Goal: Share content

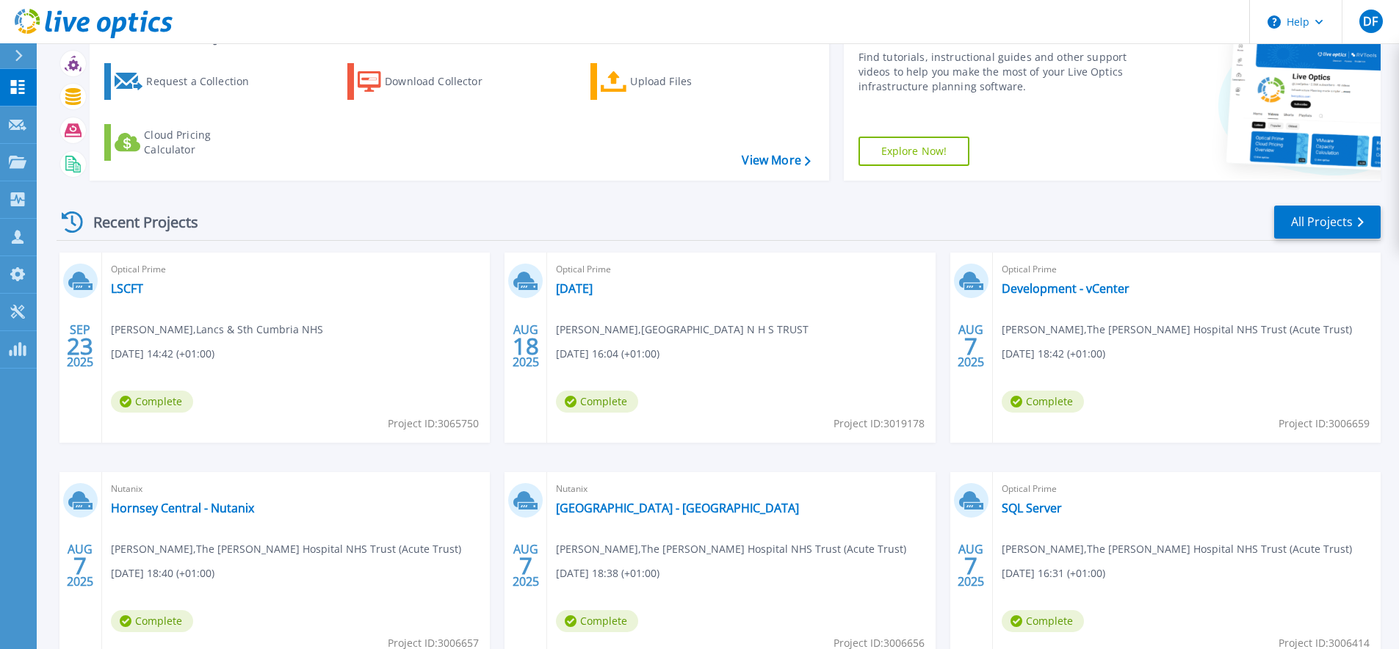
scroll to position [78, 0]
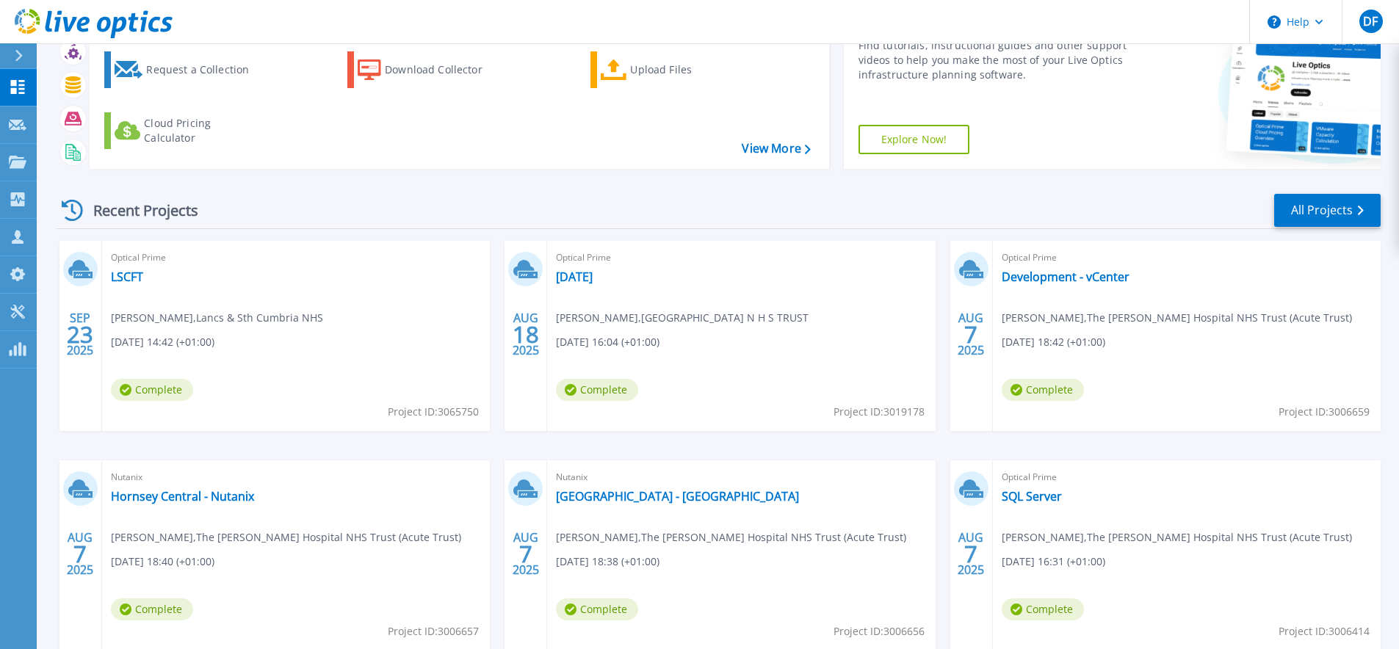
click at [196, 320] on span "Jo Crossley , Lancs & Sth Cumbria NHS" at bounding box center [217, 318] width 212 height 16
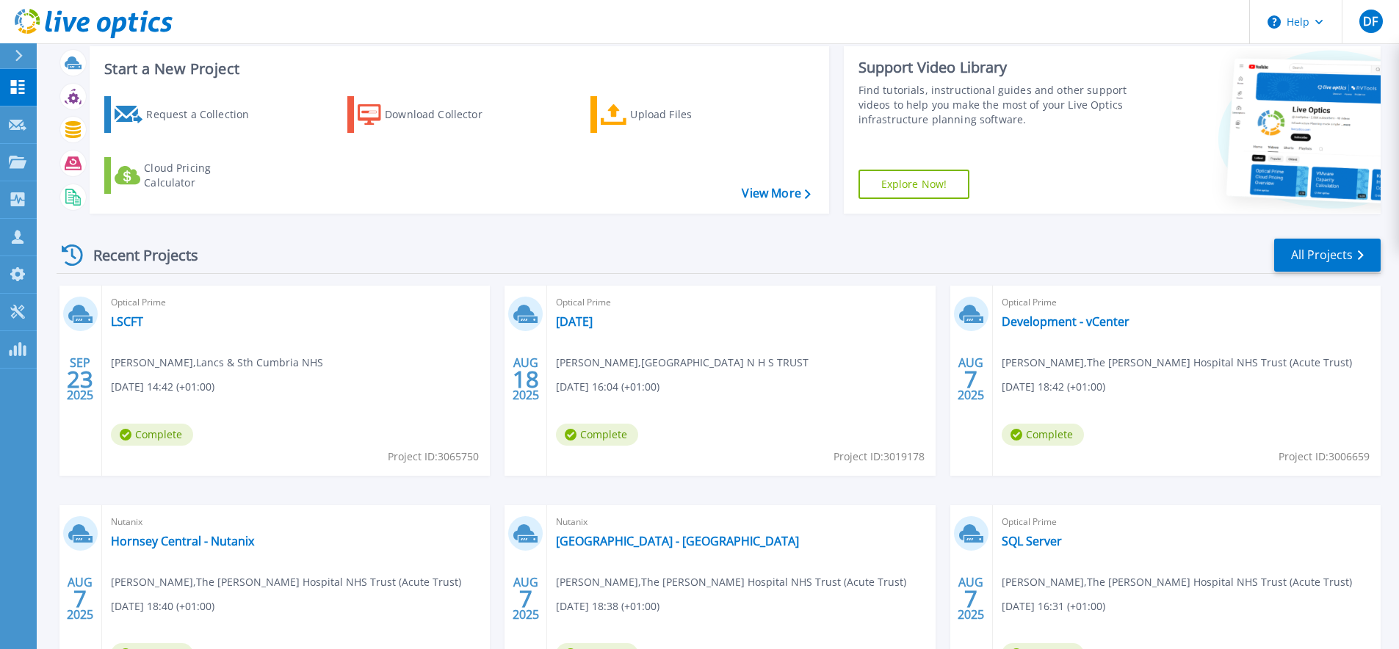
scroll to position [0, 0]
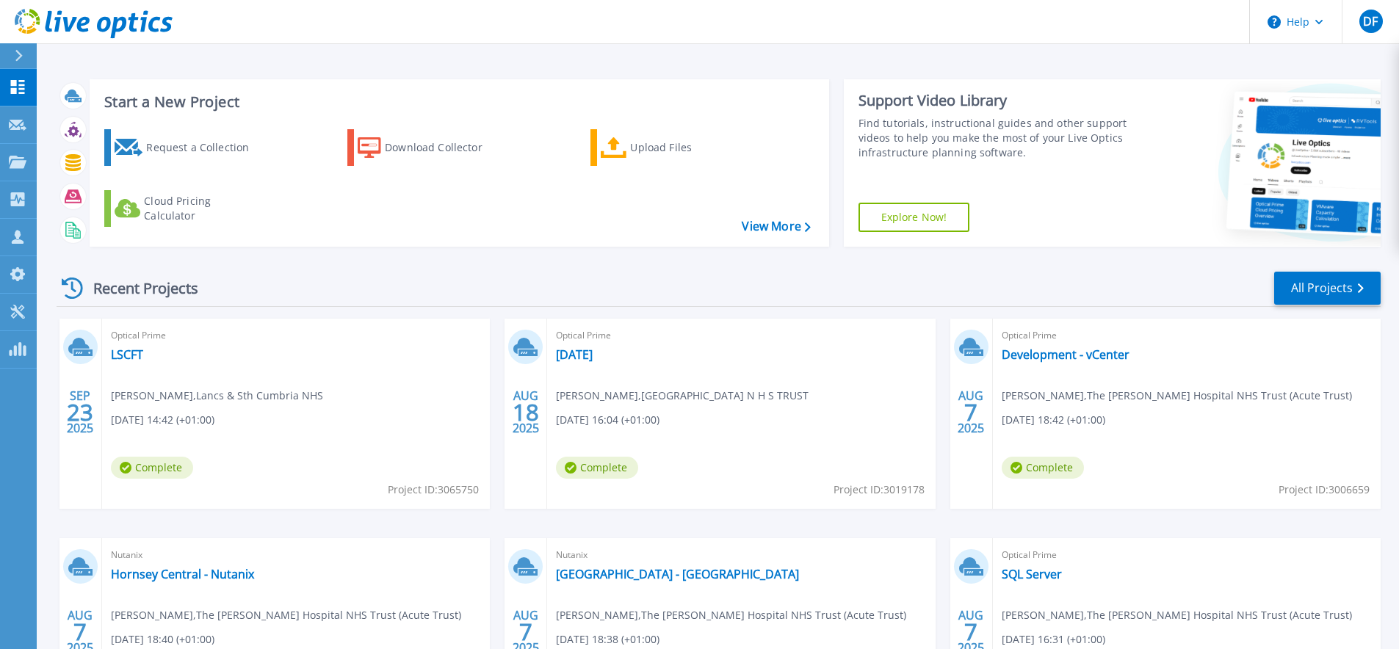
click at [576, 286] on div "Recent Projects All Projects" at bounding box center [719, 288] width 1324 height 37
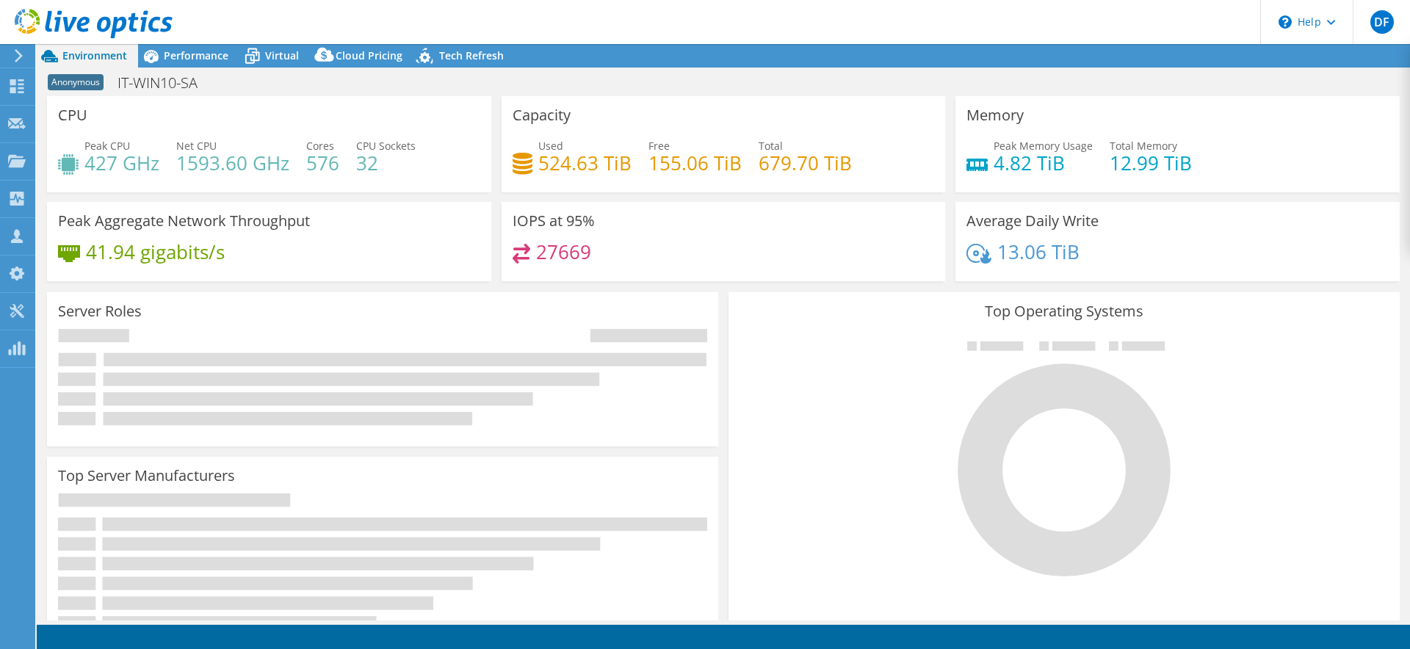
select select "USD"
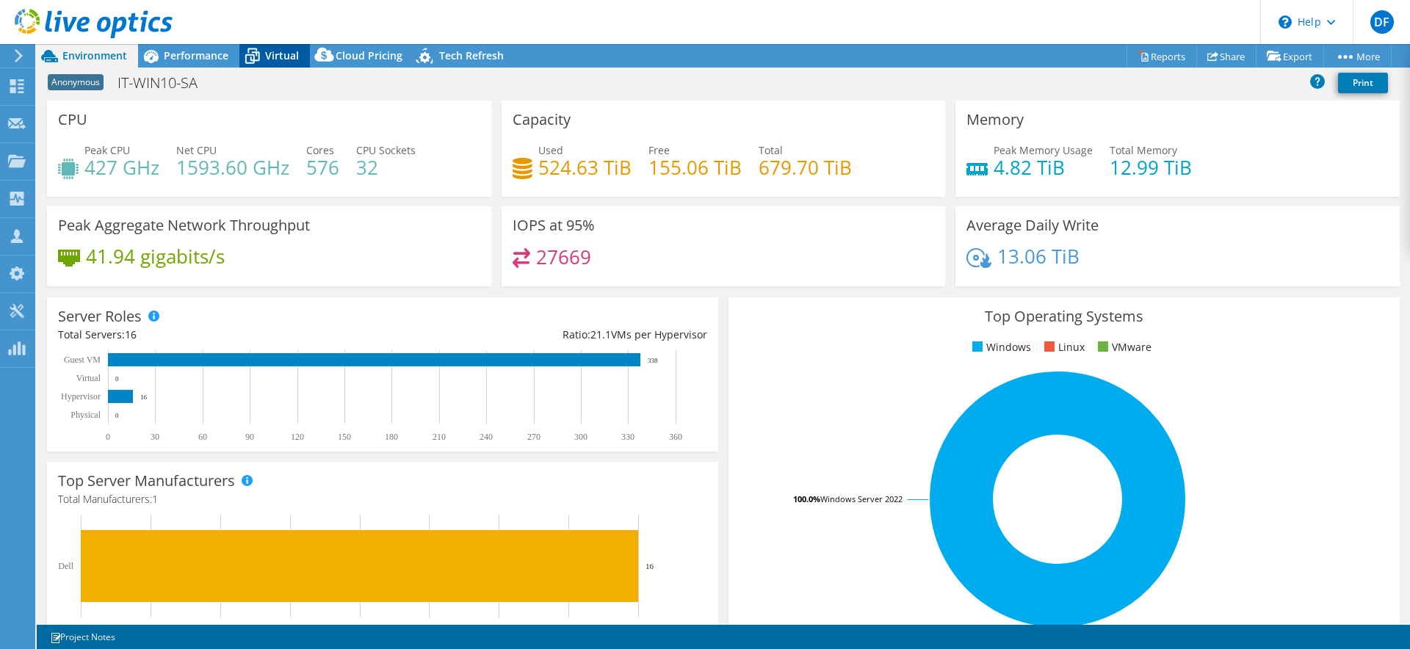
click at [283, 57] on span "Virtual" at bounding box center [282, 55] width 34 height 14
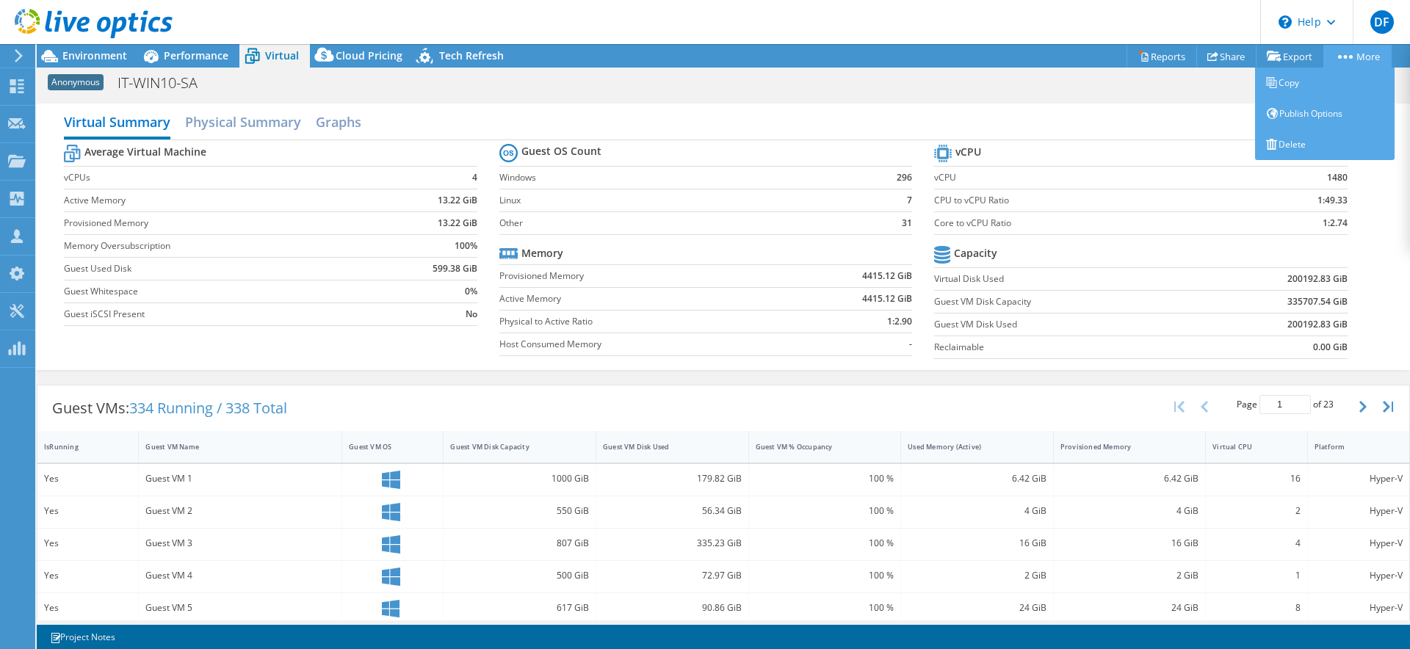
click at [1360, 57] on link "More" at bounding box center [1357, 56] width 68 height 23
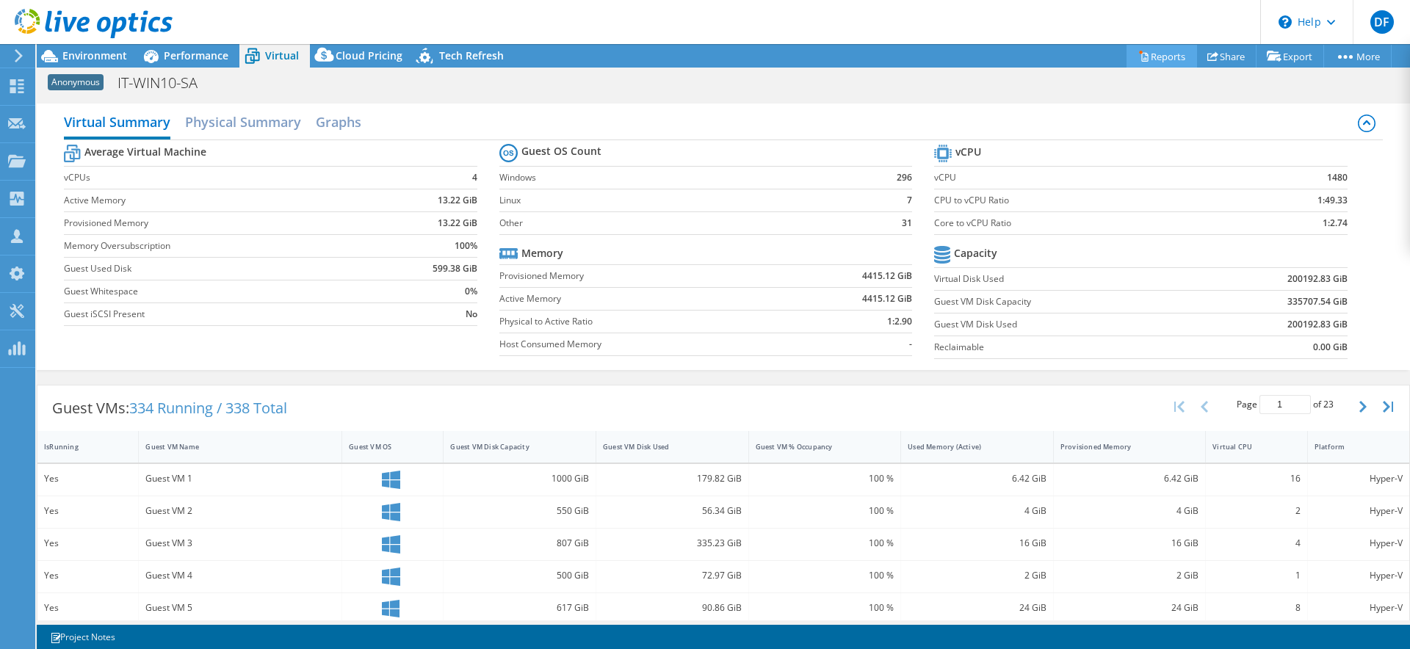
click at [1168, 53] on link "Reports" at bounding box center [1162, 56] width 70 height 23
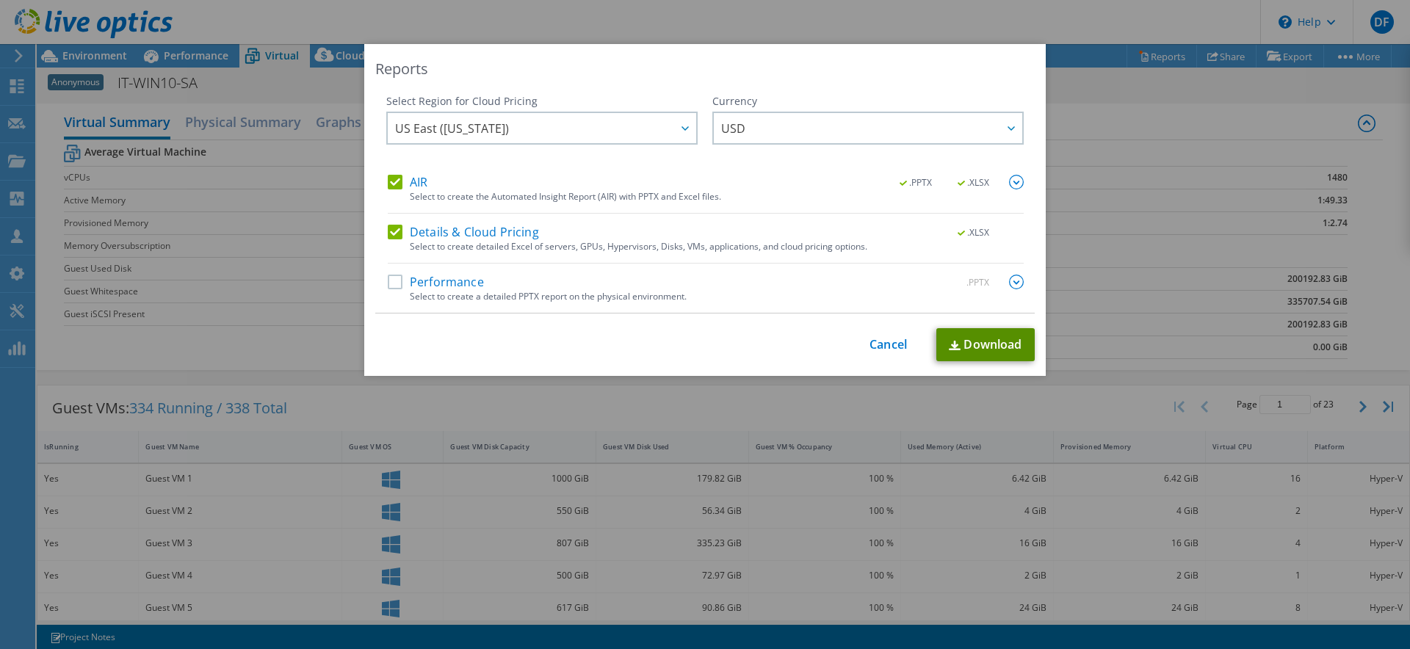
click at [971, 346] on link "Download" at bounding box center [985, 344] width 98 height 33
click at [909, 341] on div "This process may take a while, please wait... Cancel Download" at bounding box center [704, 344] width 659 height 33
click at [880, 344] on link "Cancel" at bounding box center [887, 345] width 37 height 14
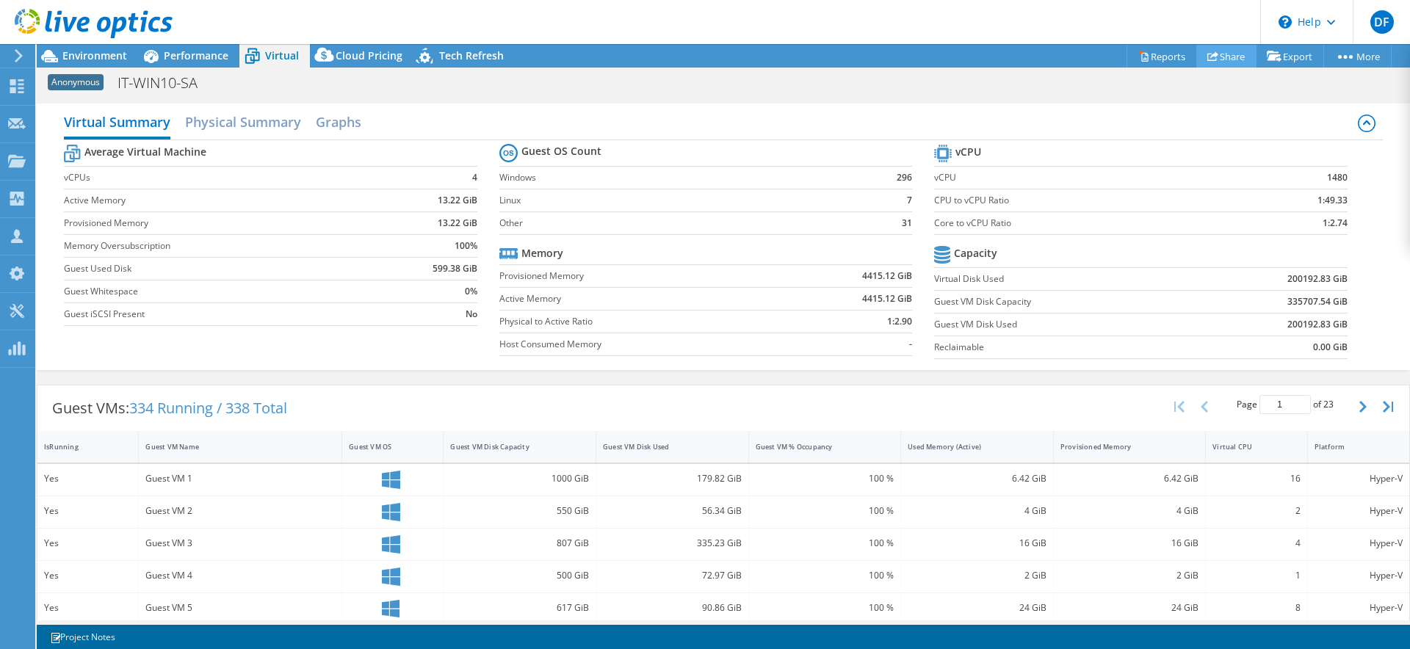
click at [1231, 61] on link "Share" at bounding box center [1226, 56] width 60 height 23
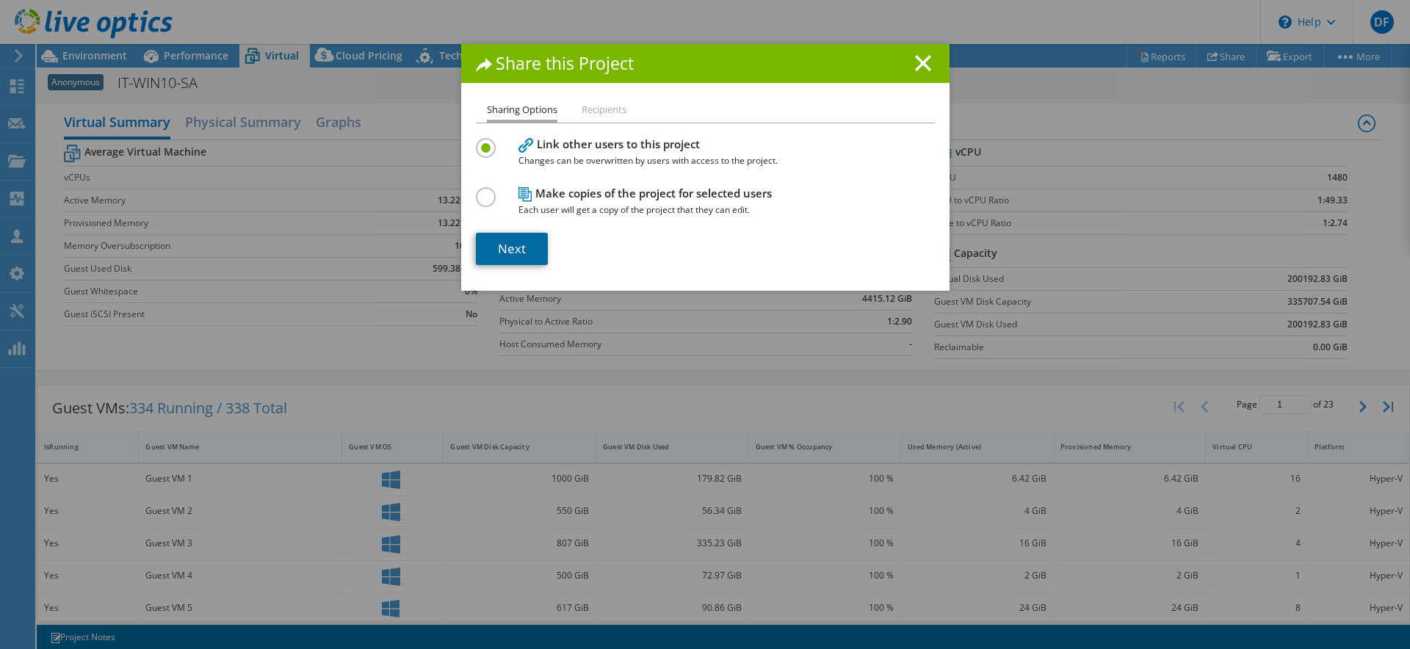
click at [516, 245] on link "Next" at bounding box center [512, 249] width 72 height 32
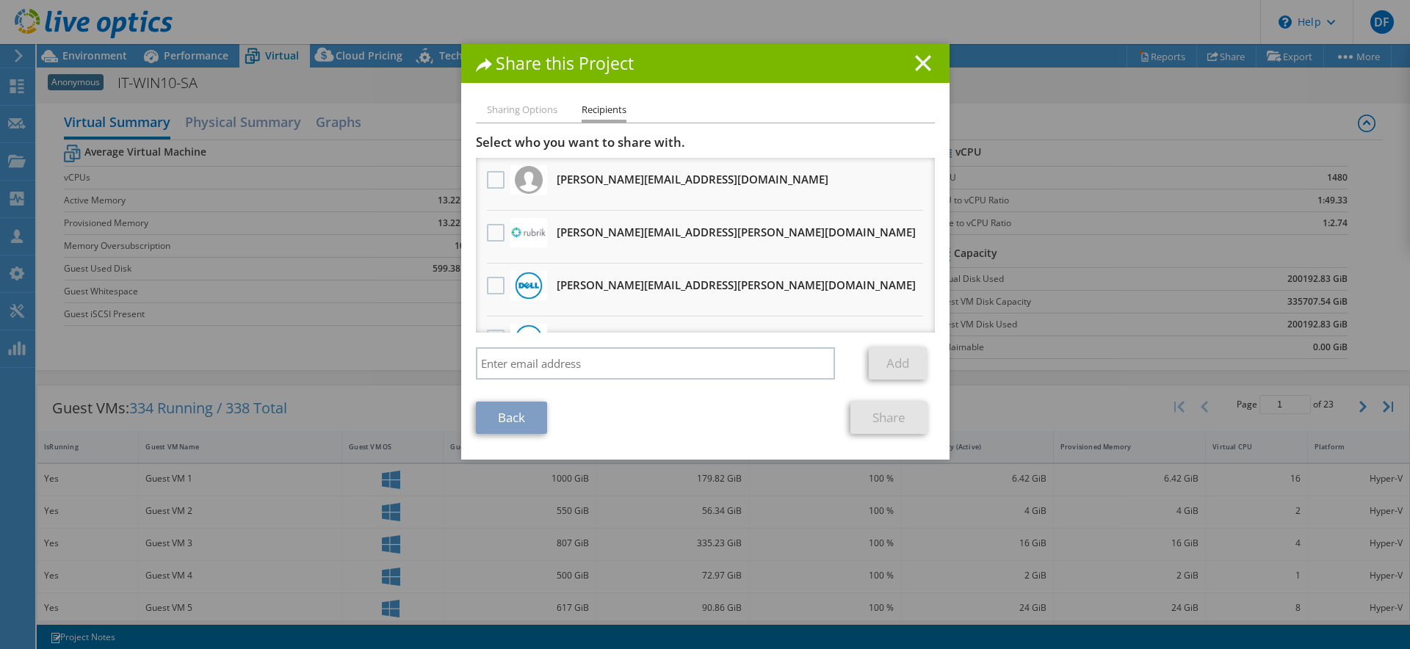
click at [918, 59] on icon at bounding box center [923, 63] width 16 height 16
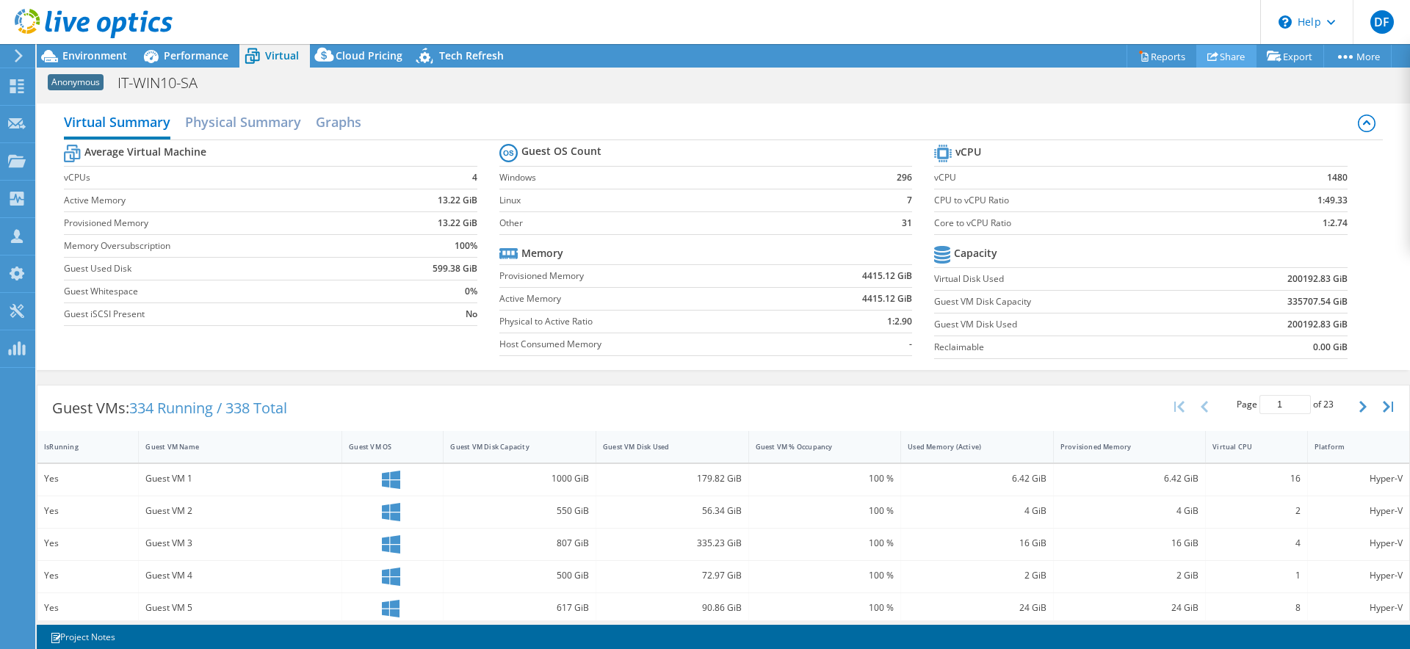
click at [1212, 57] on link "Share" at bounding box center [1226, 56] width 60 height 23
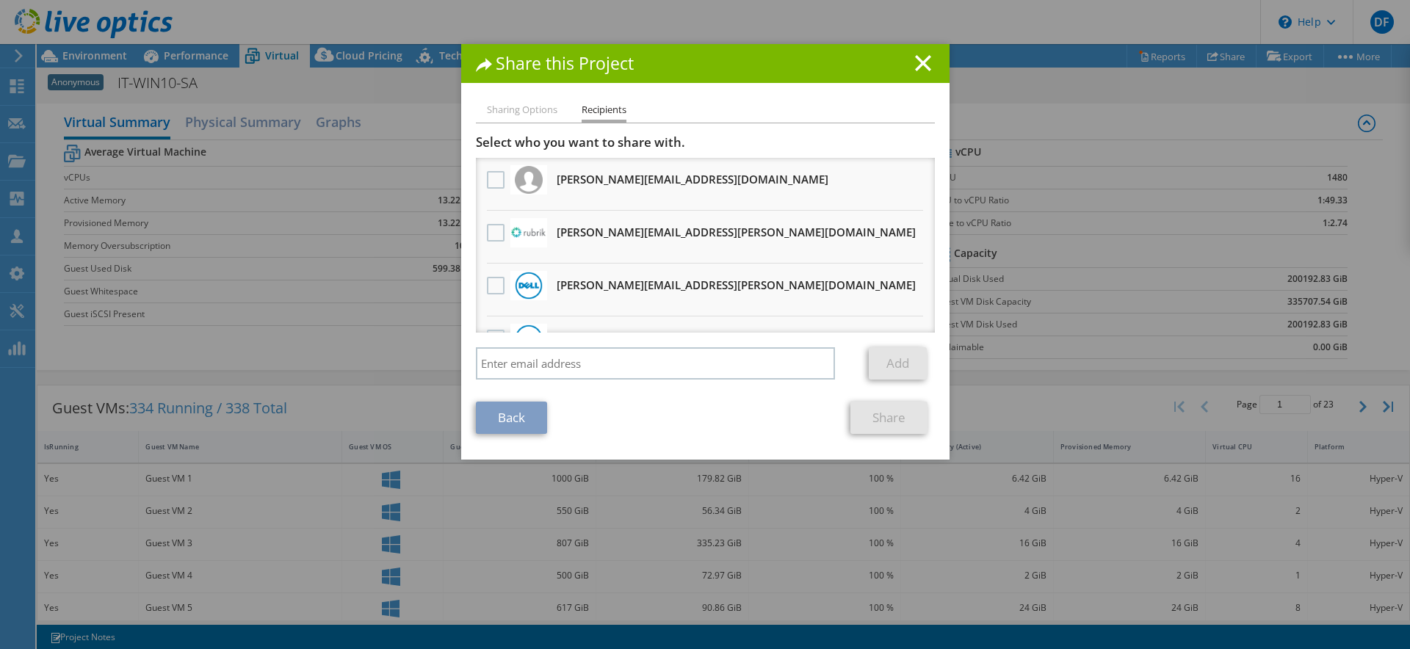
click at [513, 107] on li "Sharing Options" at bounding box center [522, 110] width 70 height 18
click at [513, 113] on li "Sharing Options" at bounding box center [522, 110] width 70 height 18
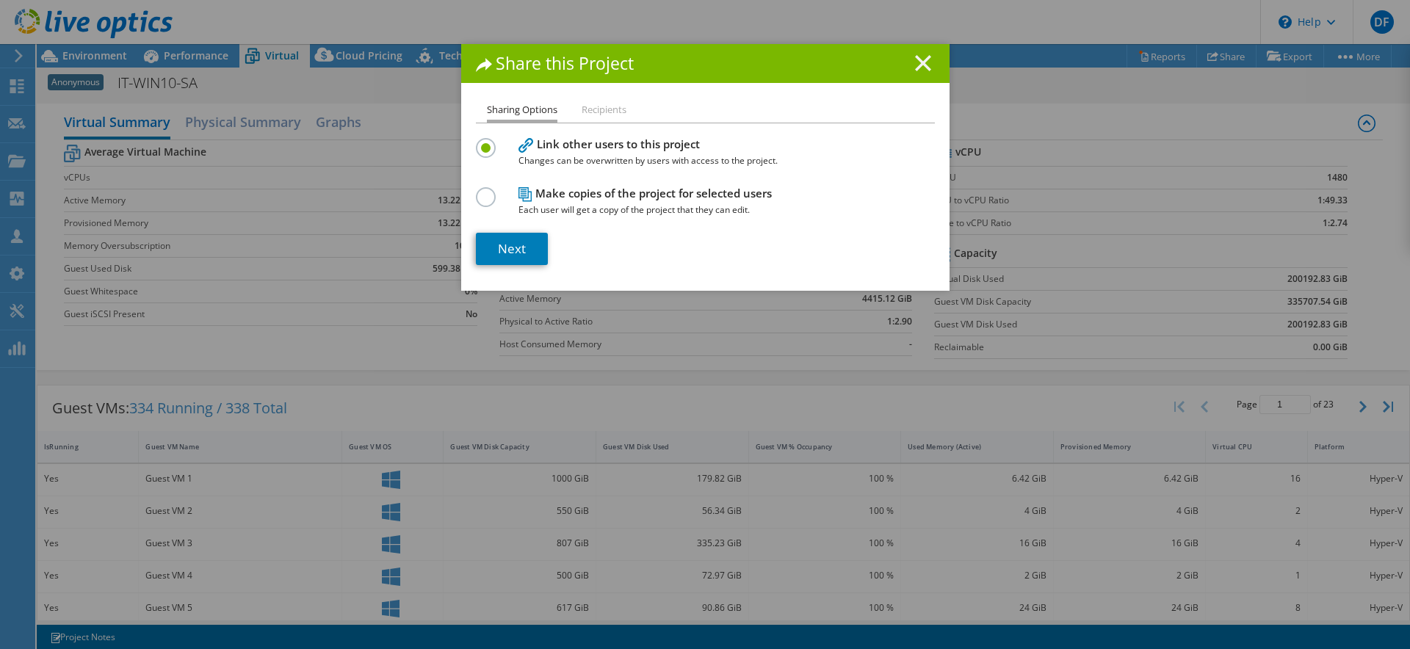
click at [915, 62] on icon at bounding box center [923, 63] width 16 height 16
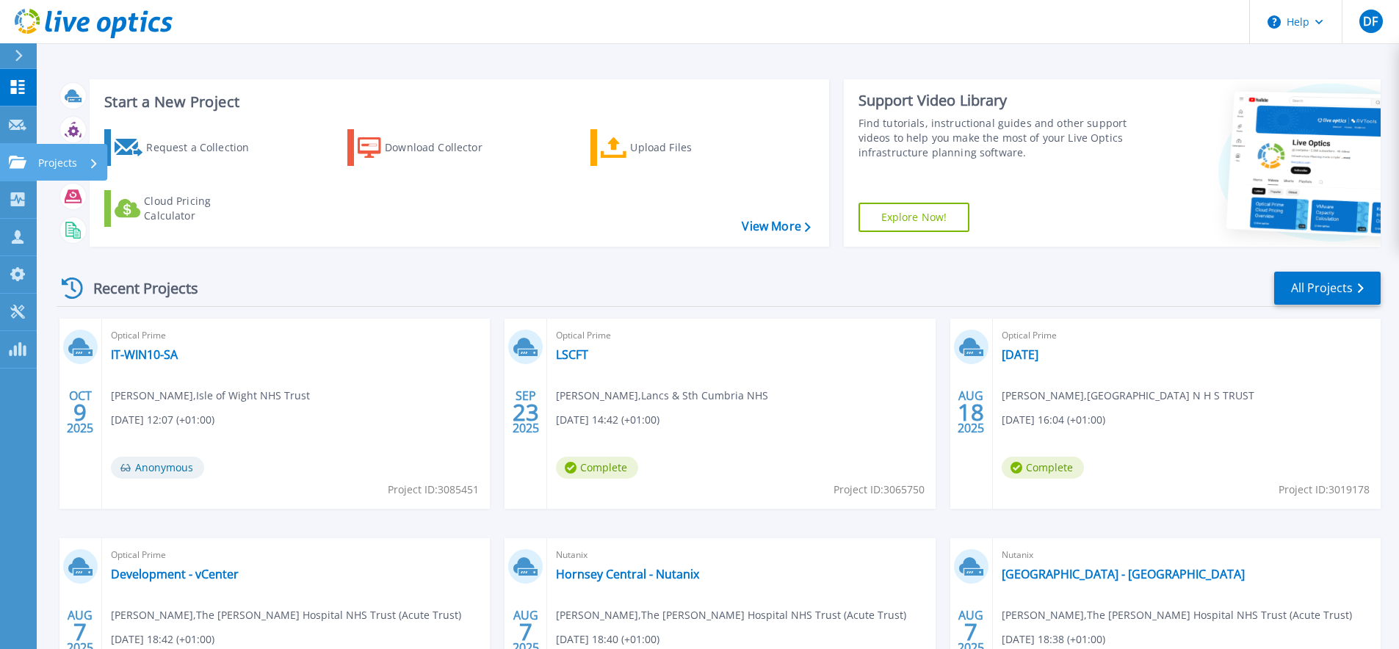
click at [20, 164] on icon at bounding box center [18, 162] width 18 height 12
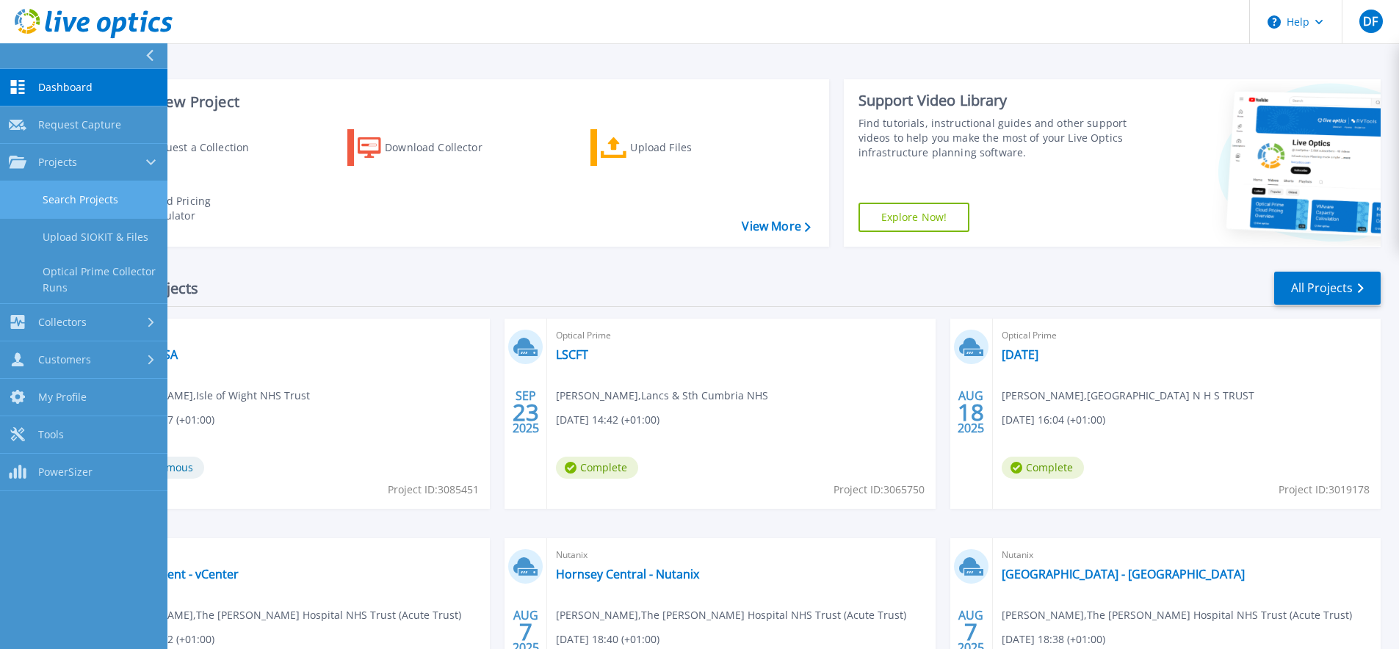
click at [95, 200] on link "Search Projects" at bounding box center [83, 199] width 167 height 37
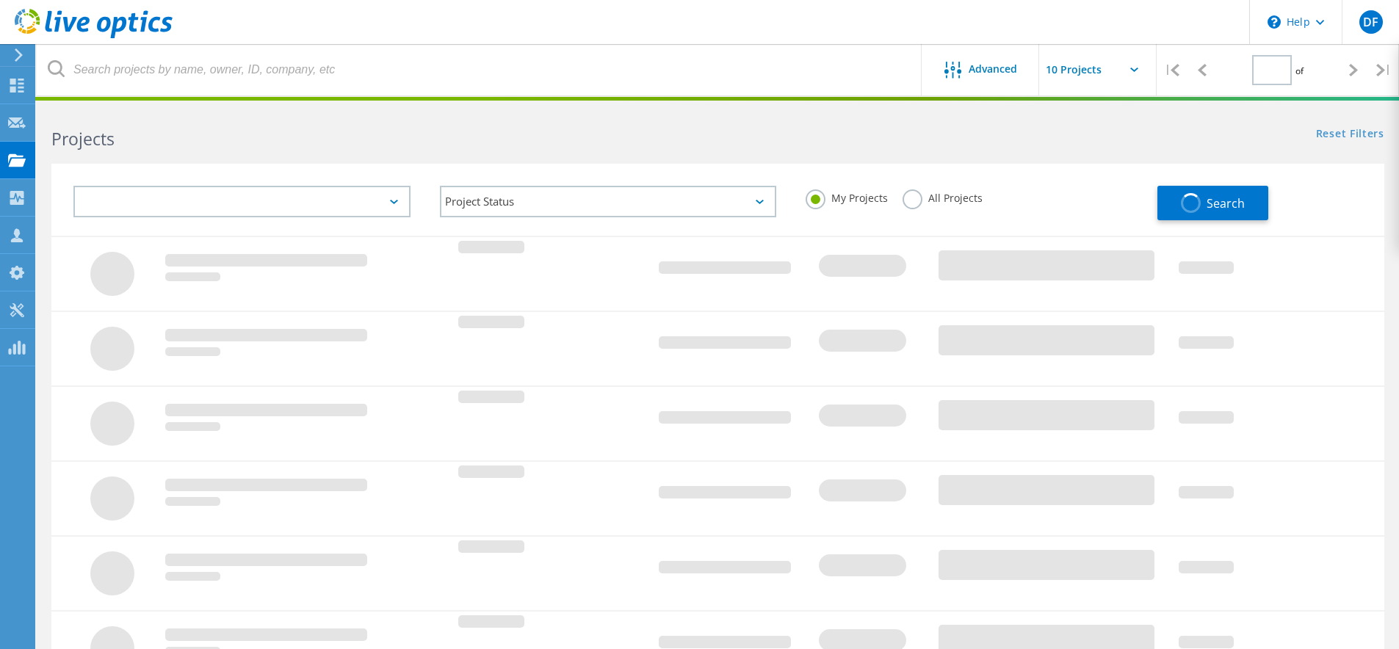
type input "1"
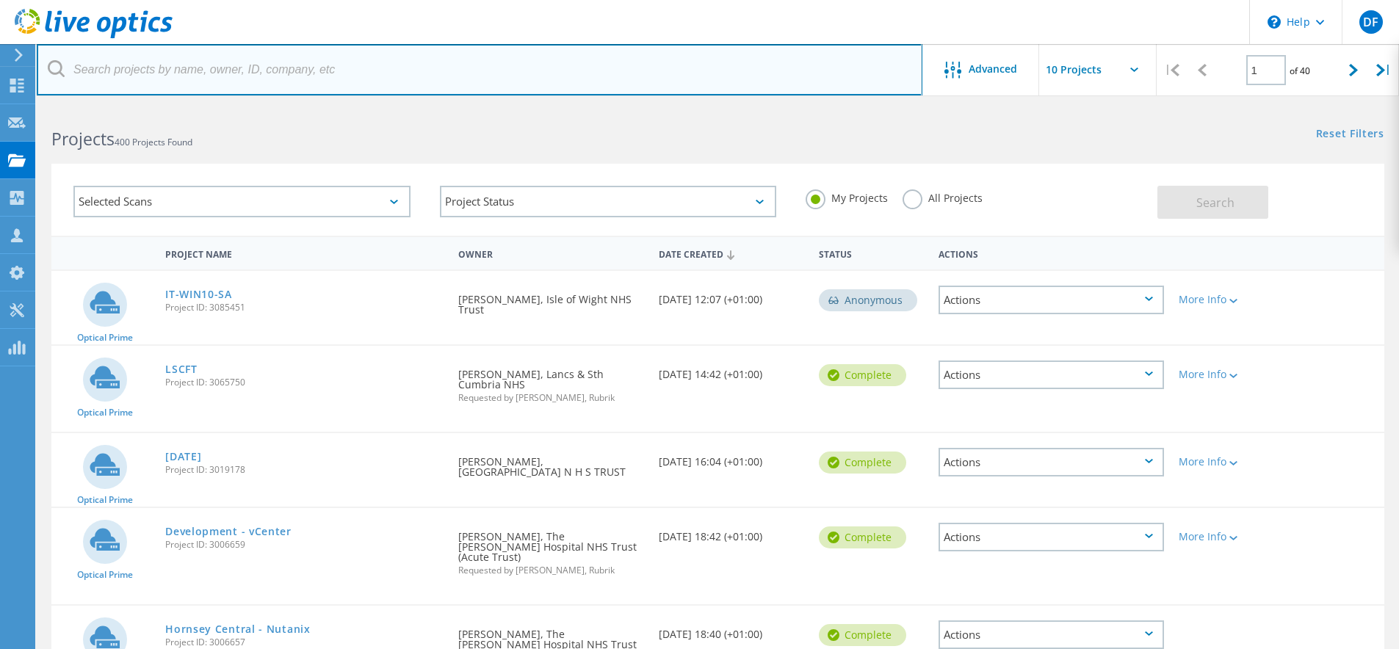
click at [222, 65] on input "text" at bounding box center [480, 69] width 886 height 51
type input "test"
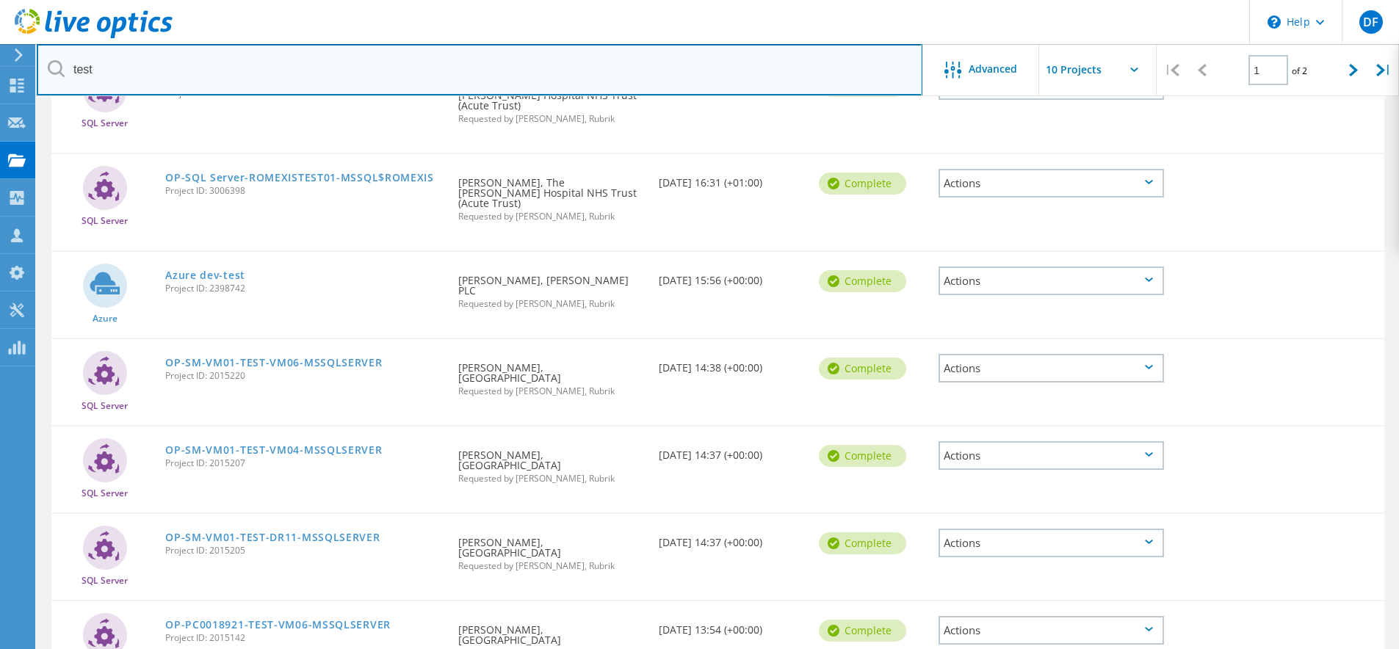
scroll to position [503, 0]
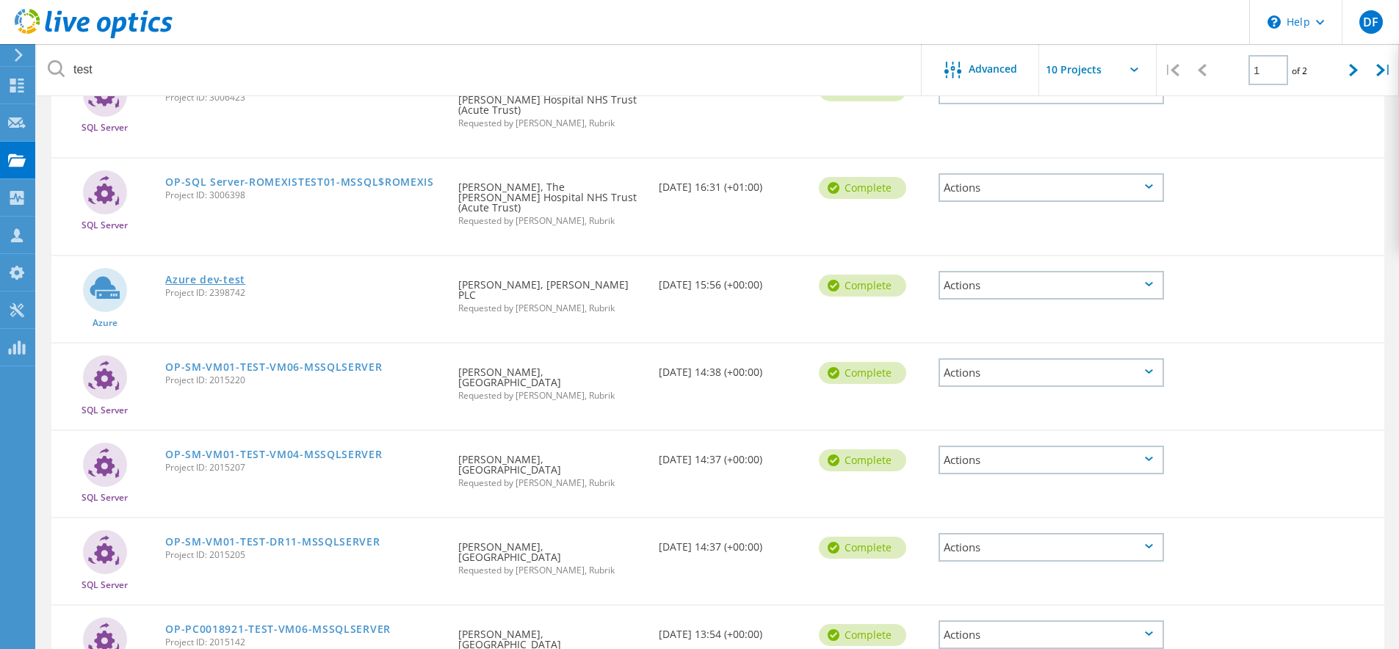
click at [212, 275] on link "Azure dev-test" at bounding box center [205, 280] width 80 height 10
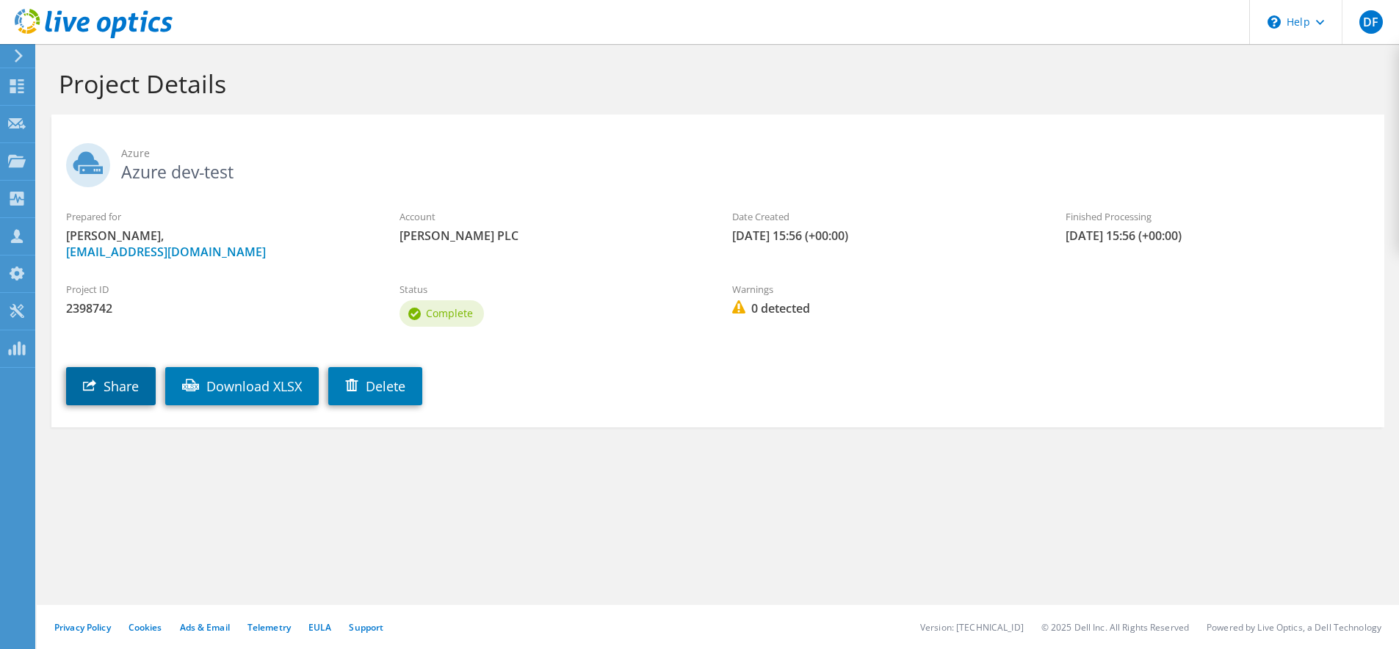
click at [99, 386] on link "Share" at bounding box center [111, 386] width 90 height 38
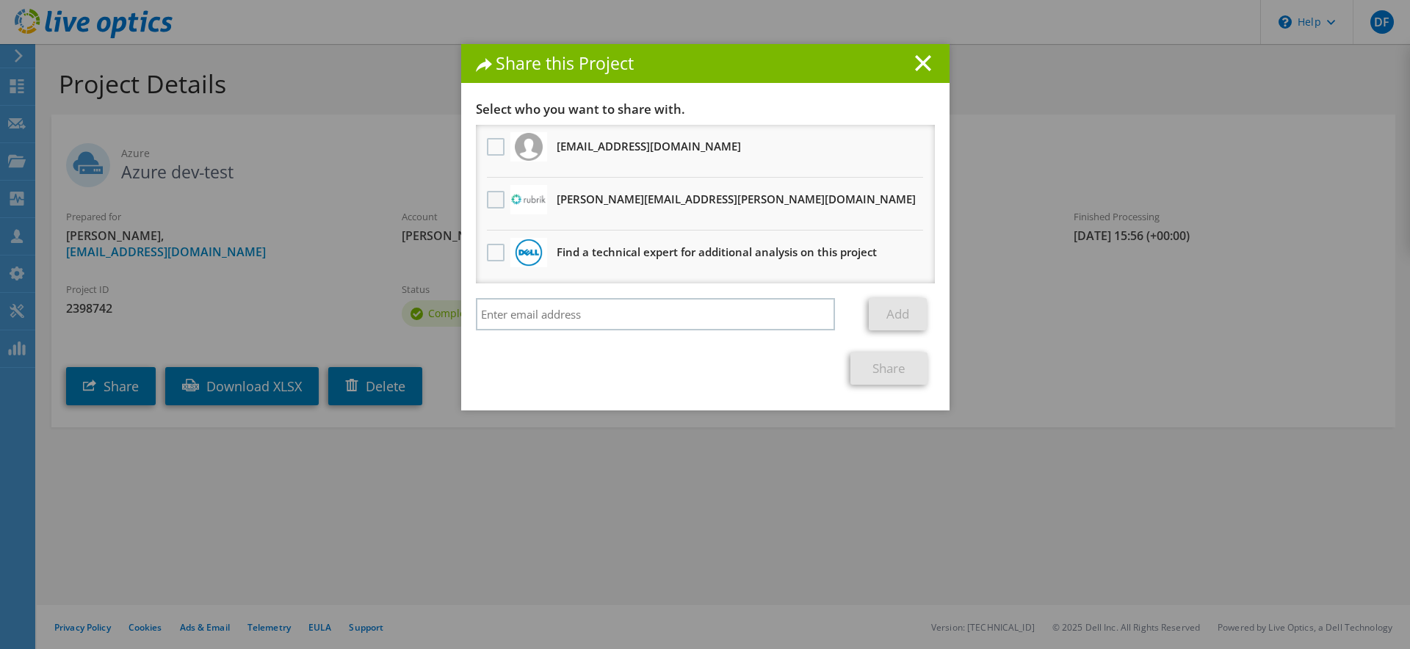
click at [491, 197] on label at bounding box center [497, 200] width 21 height 18
click at [0, 0] on input "checkbox" at bounding box center [0, 0] width 0 height 0
click at [869, 369] on link "Share" at bounding box center [888, 368] width 77 height 32
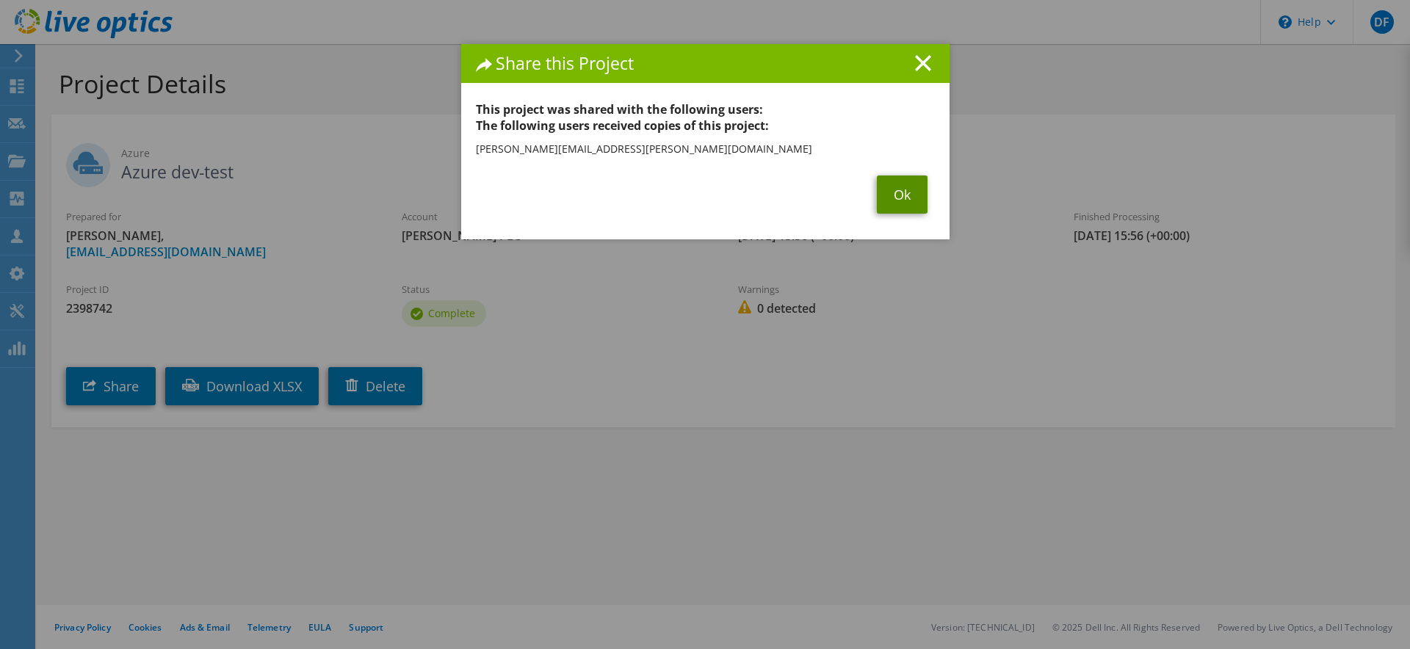
click at [894, 192] on link "Ok" at bounding box center [902, 195] width 51 height 38
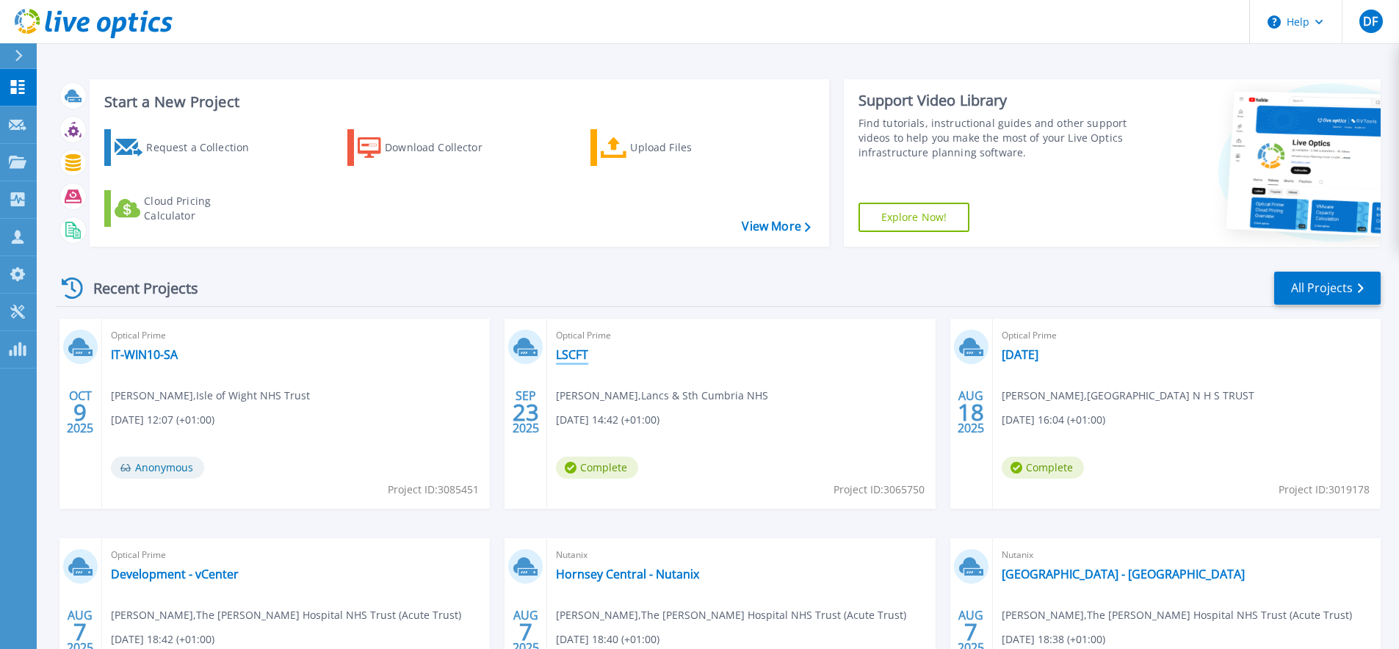
click at [572, 354] on link "LSCFT" at bounding box center [572, 354] width 32 height 15
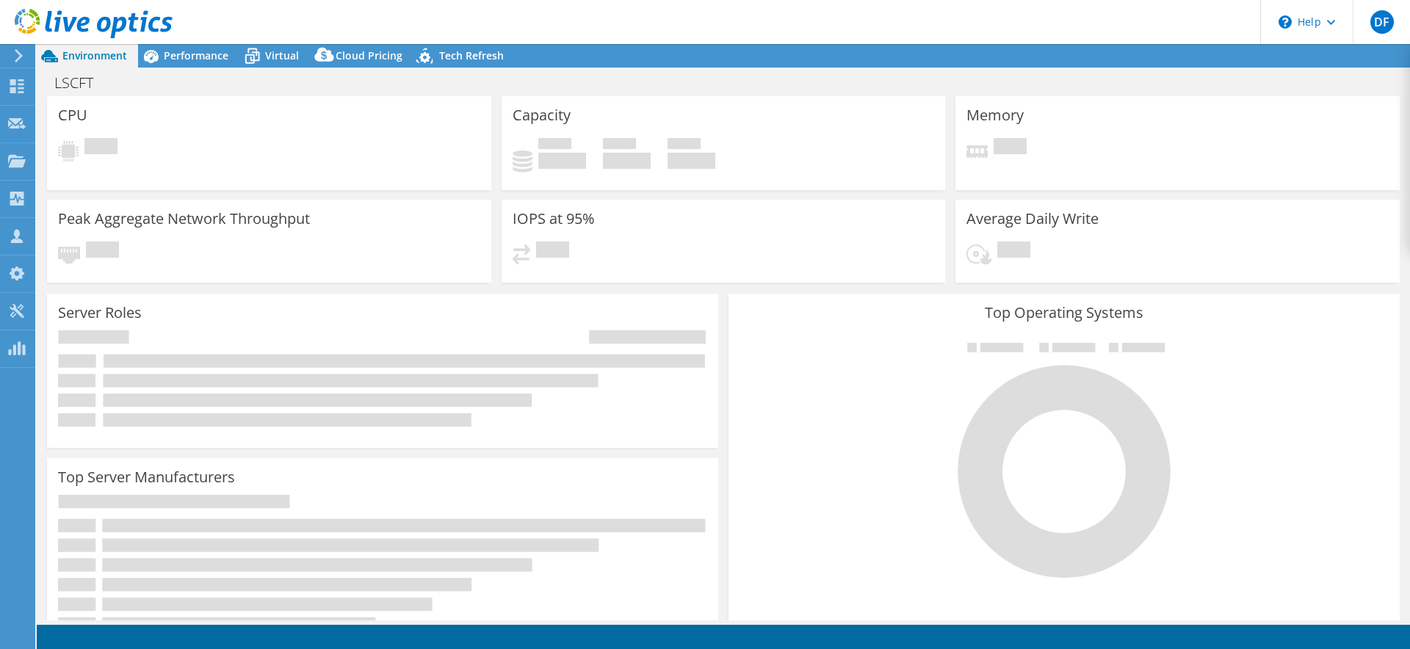
select select "USD"
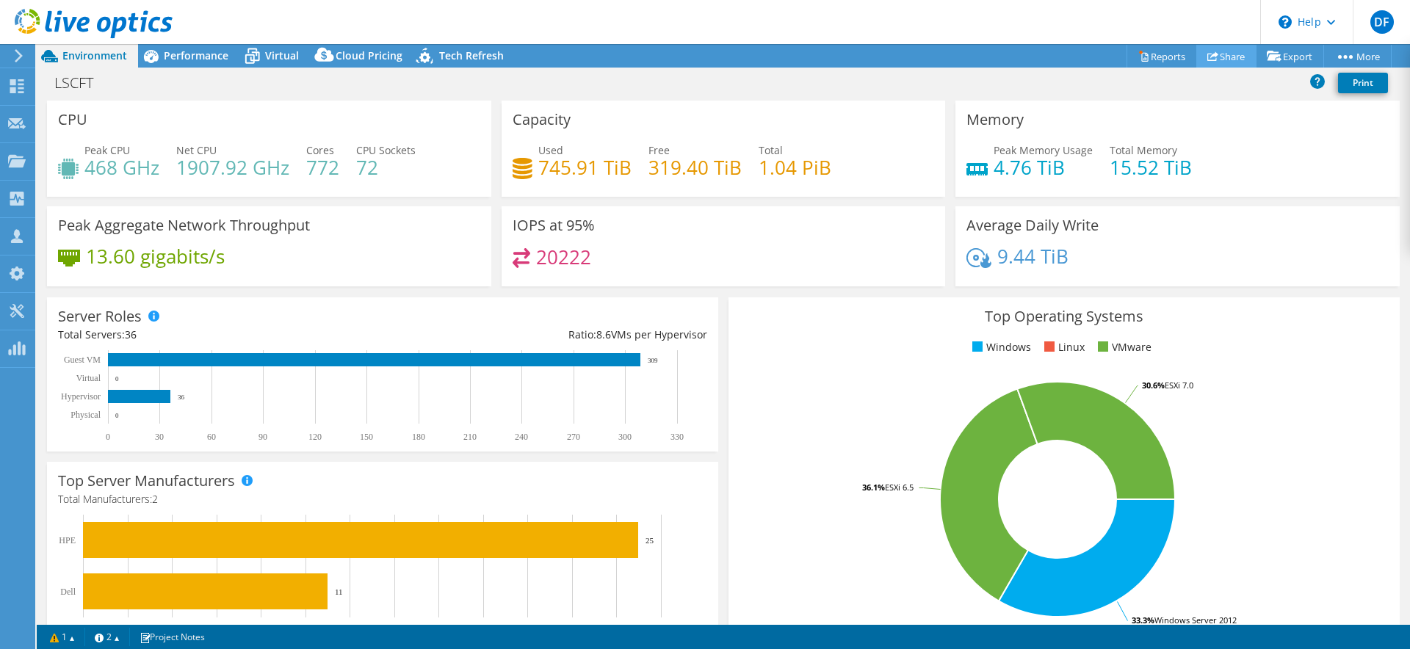
click at [1212, 57] on link "Share" at bounding box center [1226, 56] width 60 height 23
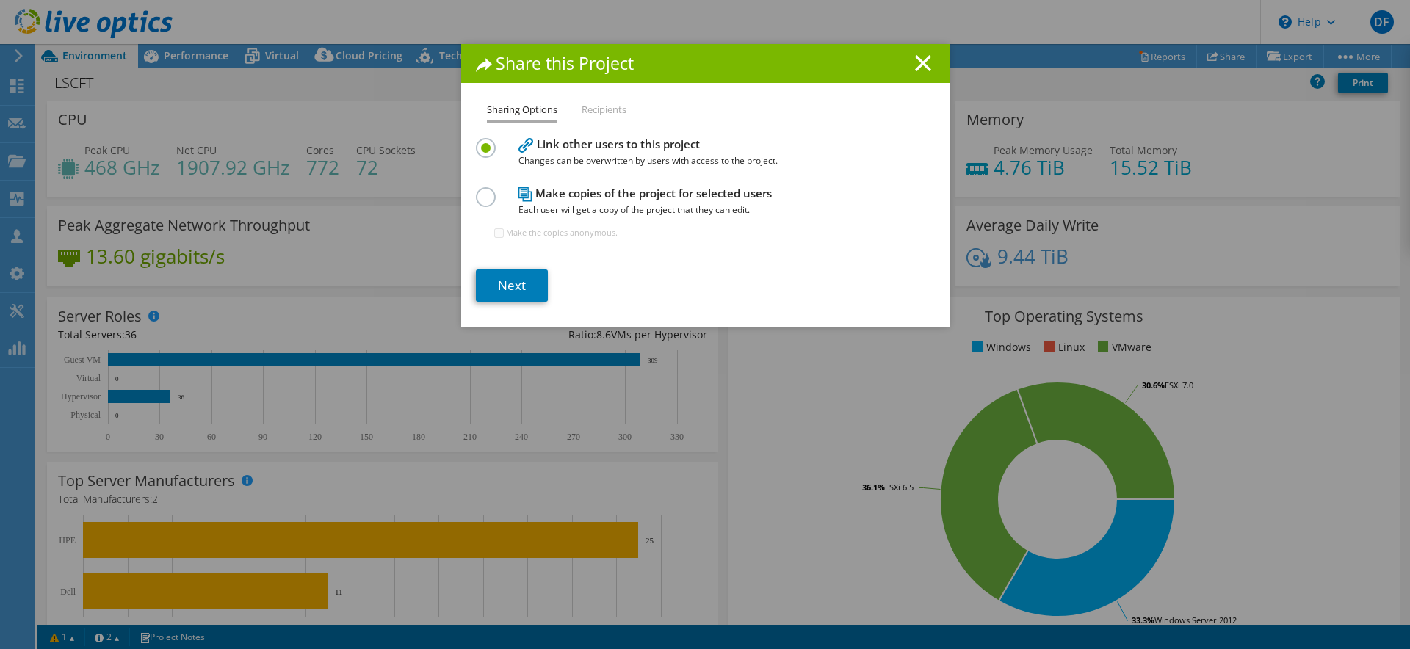
click at [541, 198] on h4 "Make copies of the project for selected users Each user will get a copy of the …" at bounding box center [701, 201] width 367 height 33
click at [482, 191] on label at bounding box center [489, 189] width 26 height 4
click at [0, 0] on input "radio" at bounding box center [0, 0] width 0 height 0
click at [915, 62] on icon at bounding box center [923, 63] width 16 height 16
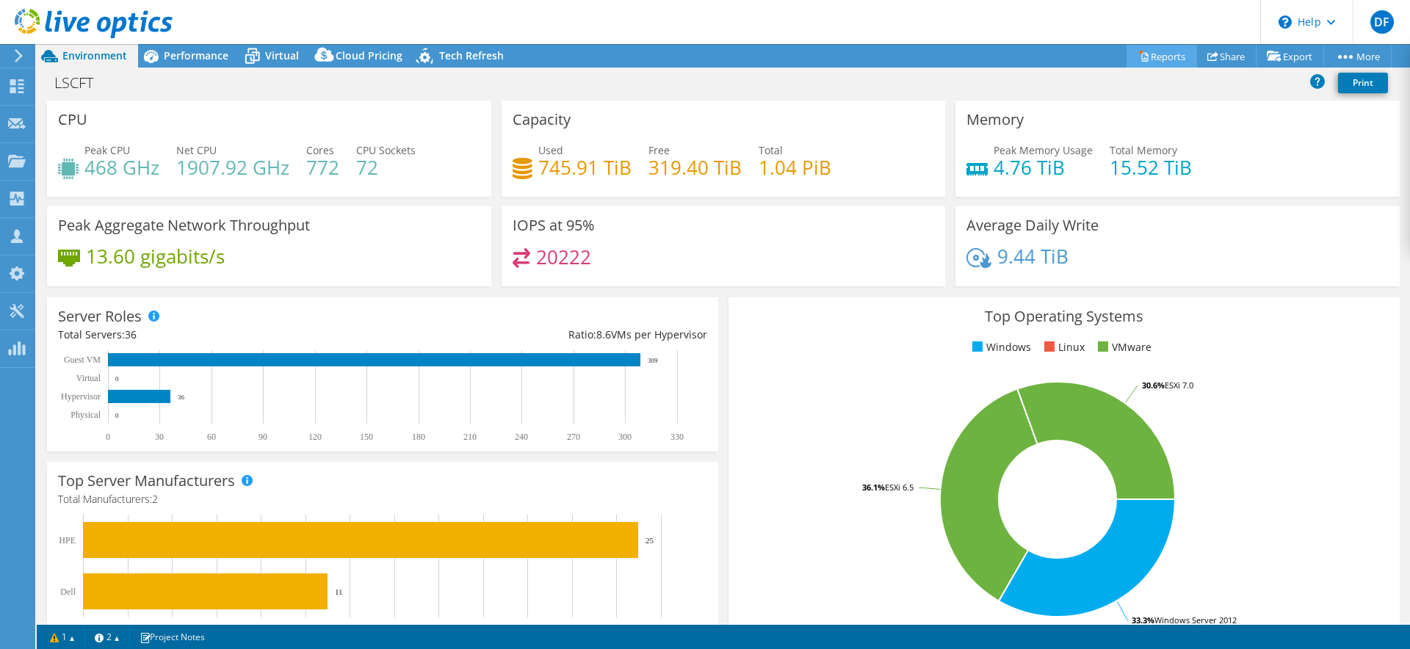
click at [1161, 50] on link "Reports" at bounding box center [1162, 56] width 70 height 23
click at [15, 88] on use at bounding box center [17, 86] width 14 height 14
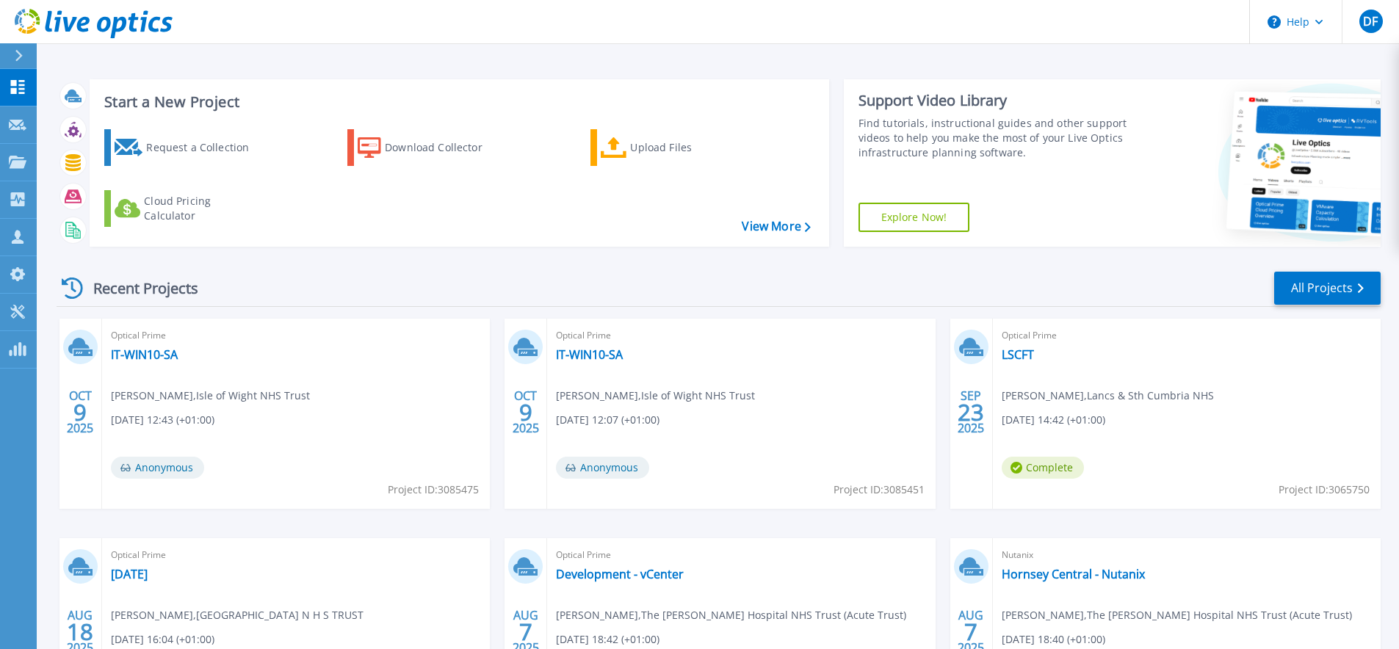
scroll to position [24, 0]
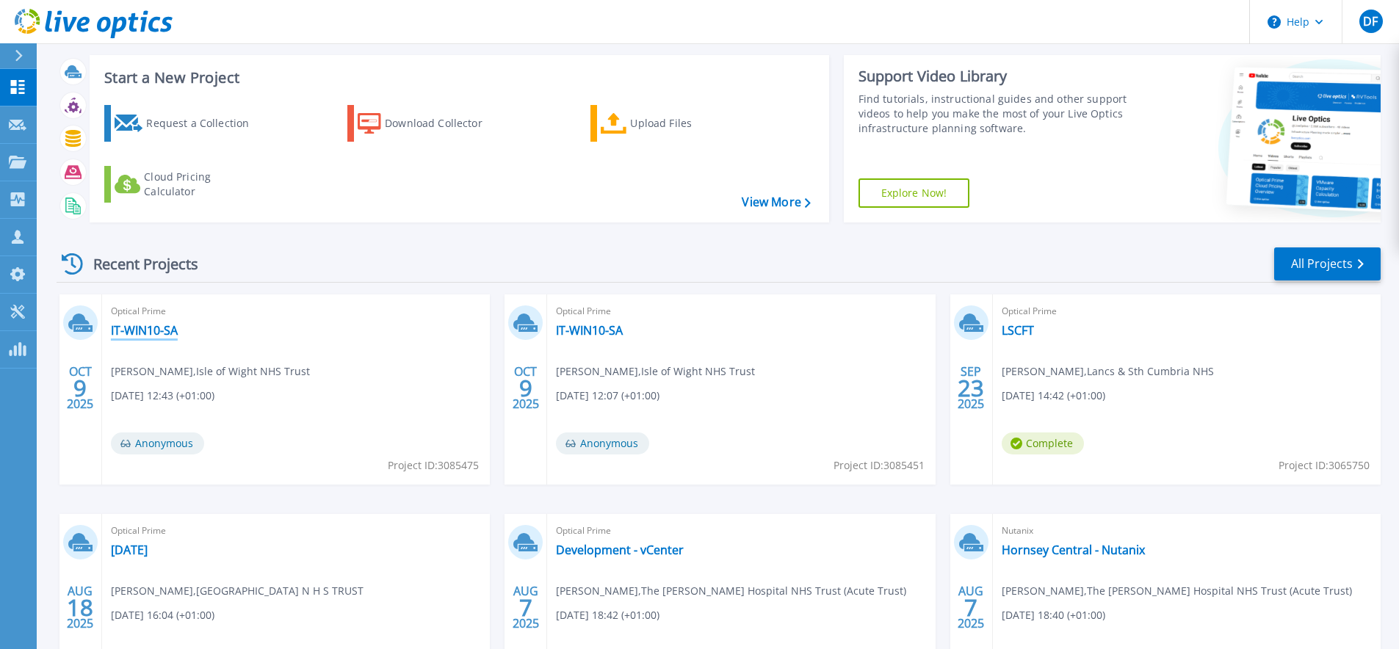
click at [159, 335] on link "IT-WIN10-SA" at bounding box center [144, 330] width 67 height 15
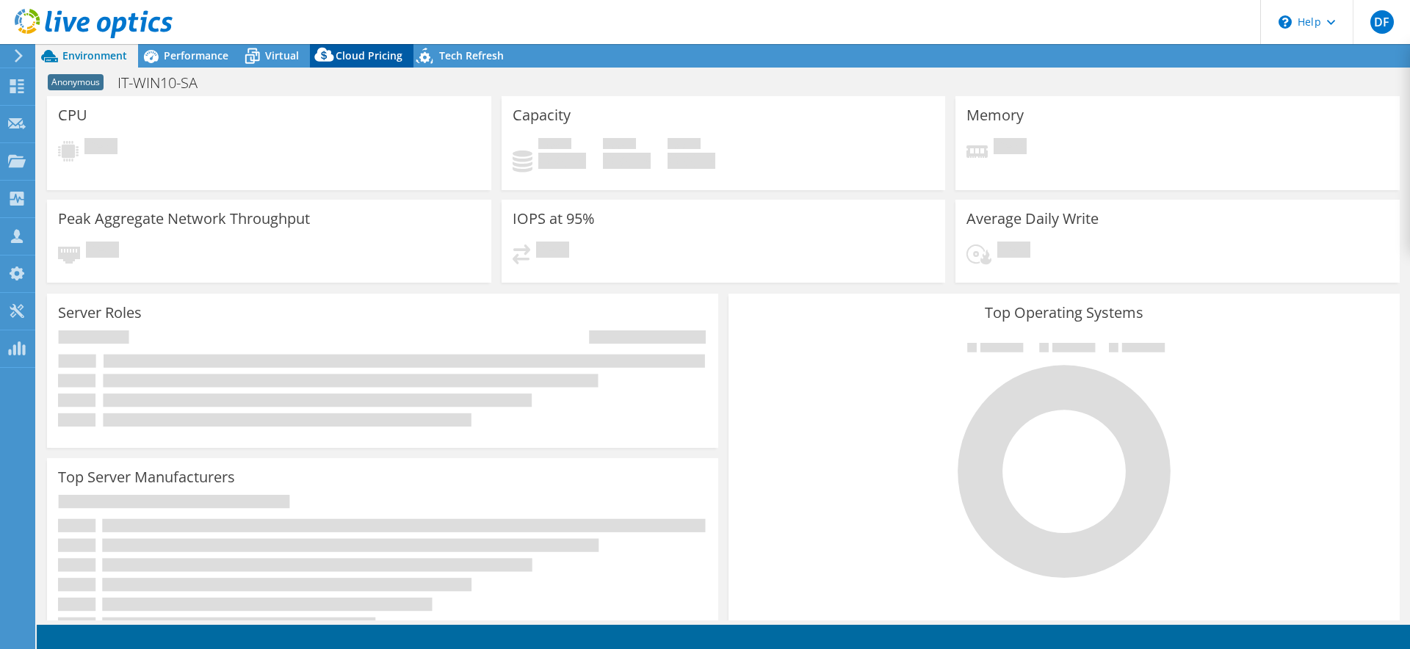
select select "USD"
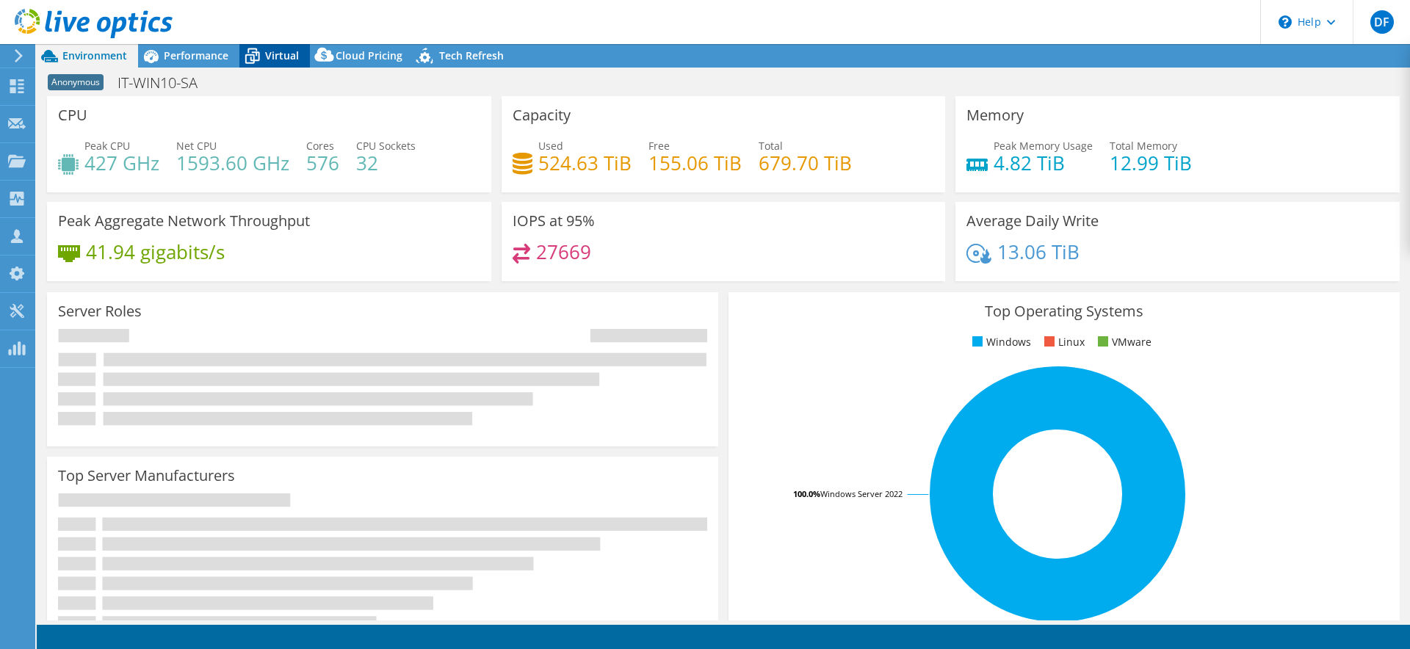
click at [269, 53] on span "Virtual" at bounding box center [282, 55] width 34 height 14
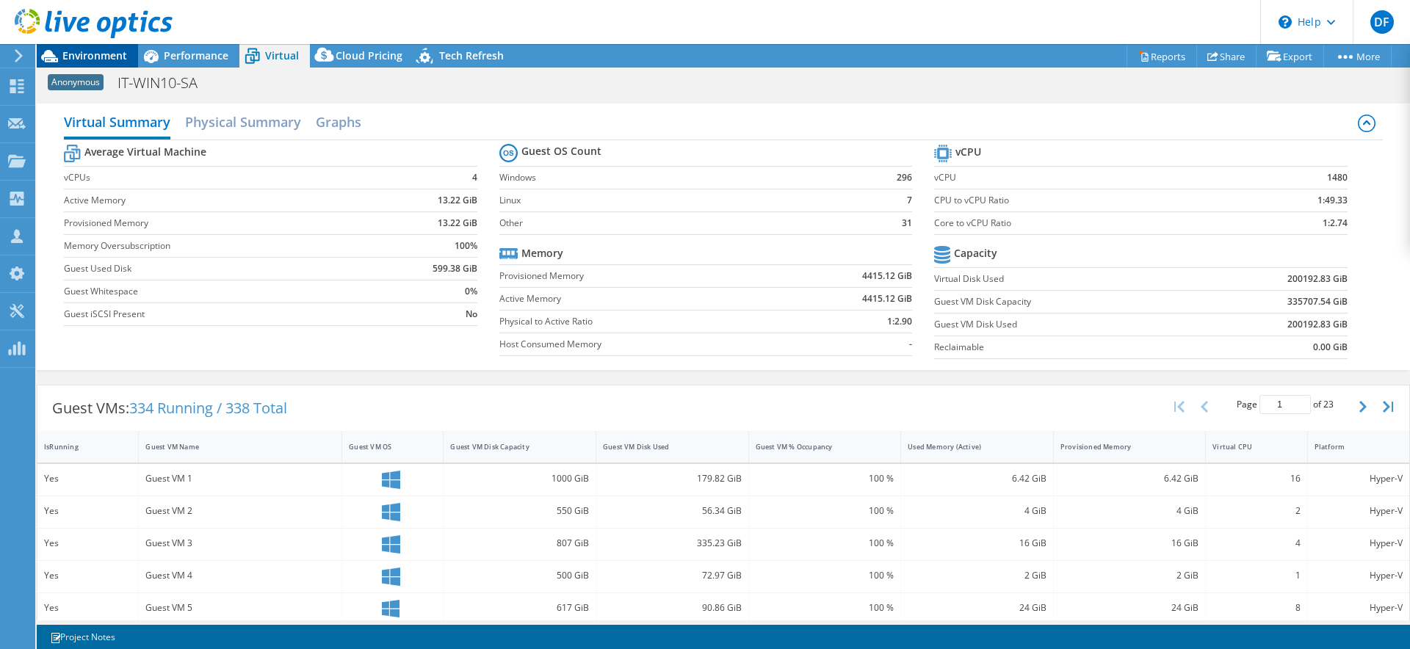
click at [80, 53] on span "Environment" at bounding box center [94, 55] width 65 height 14
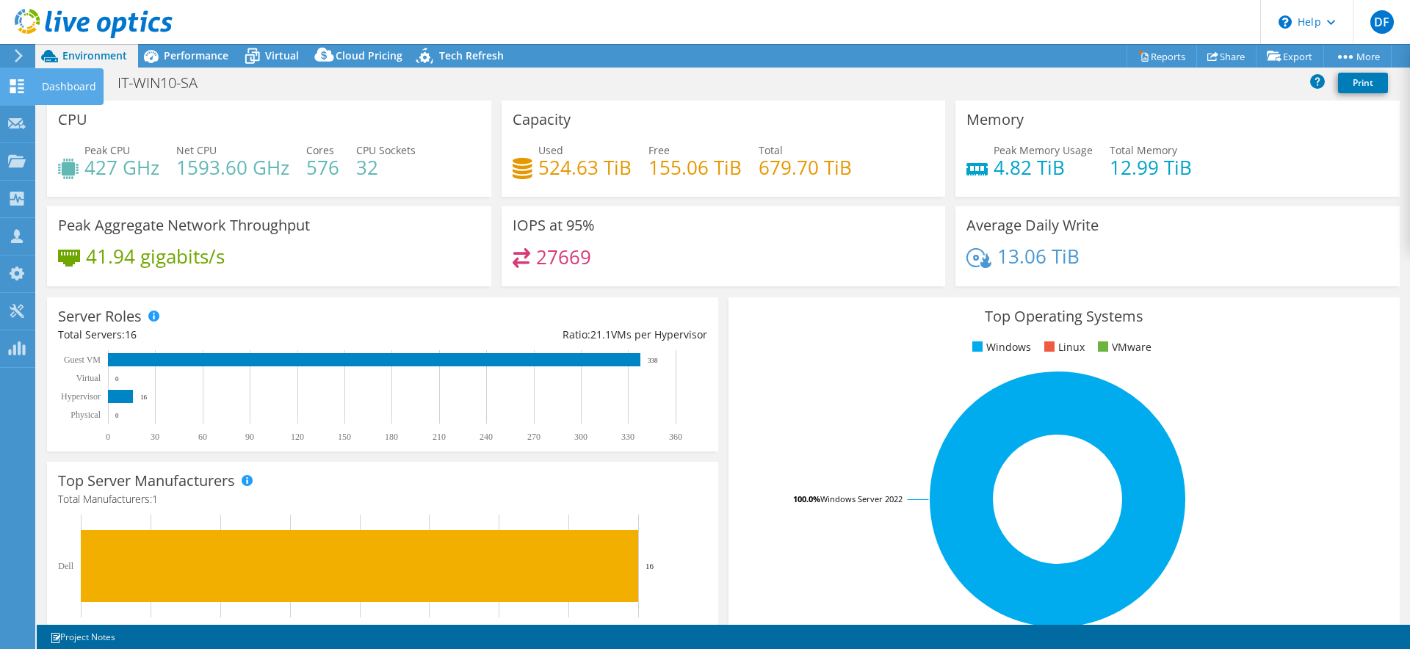
click at [18, 89] on use at bounding box center [17, 86] width 14 height 14
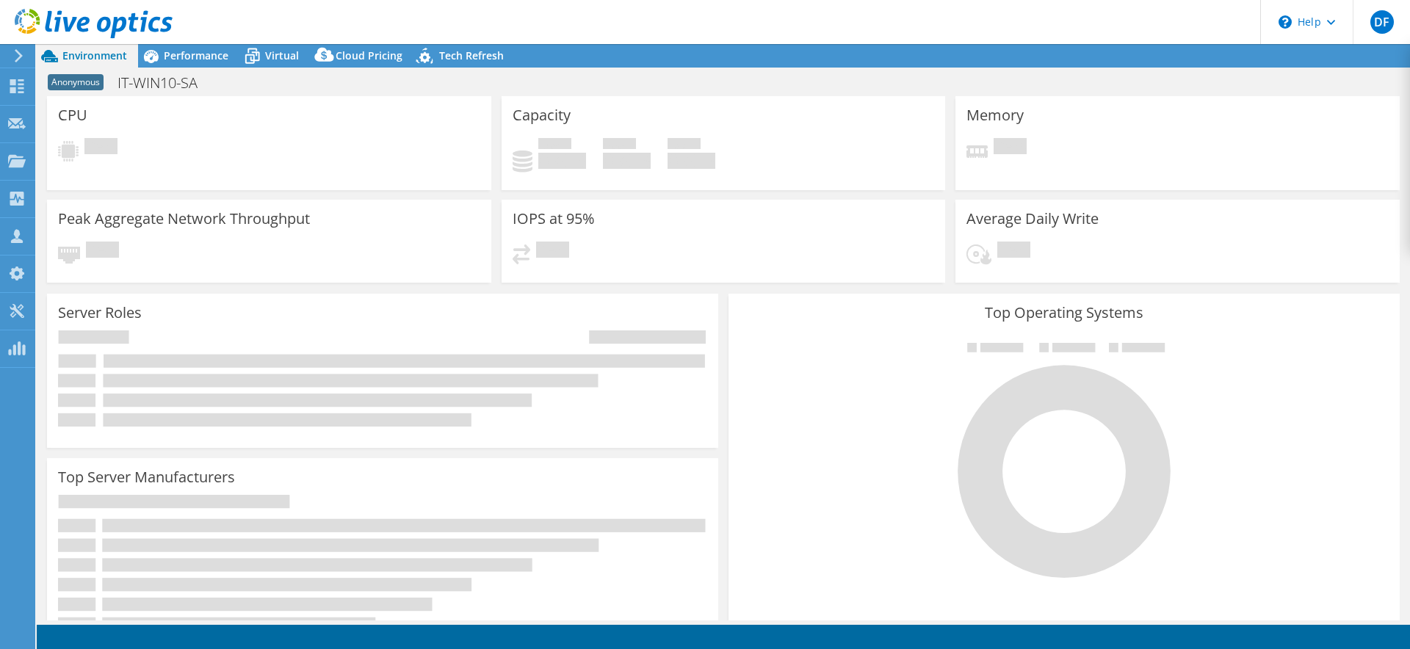
select select "USD"
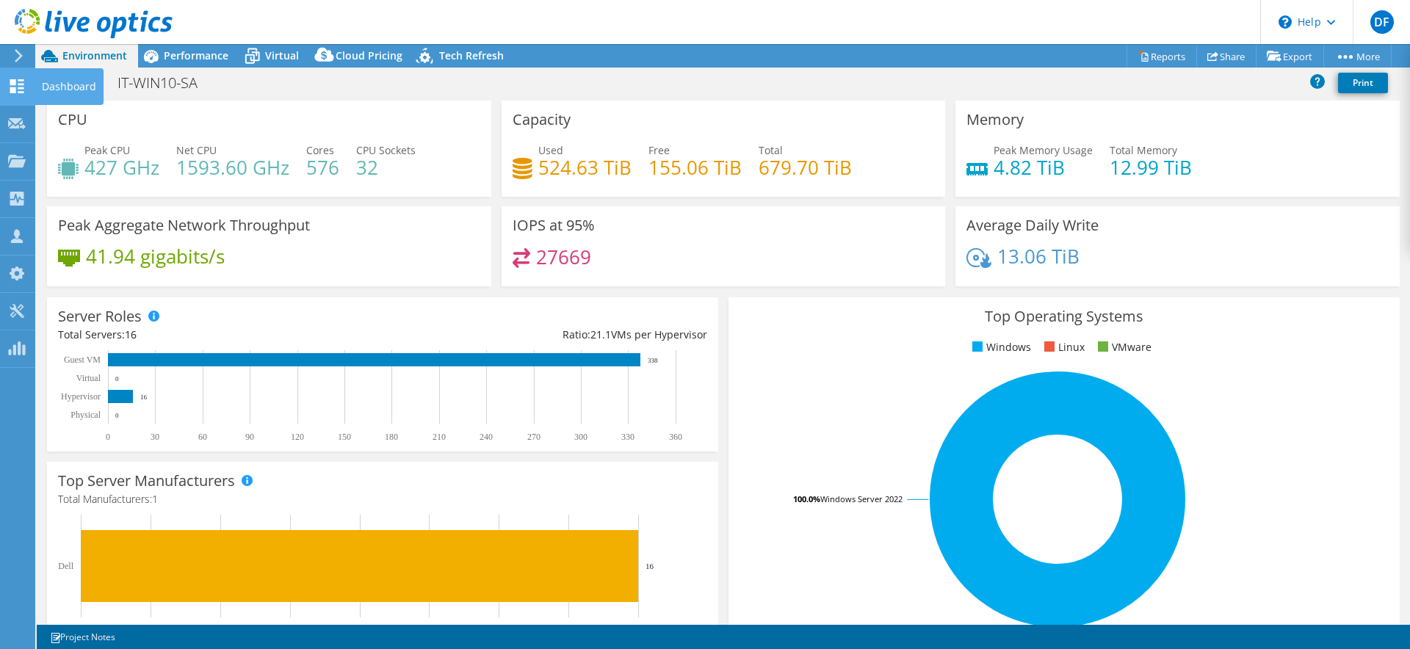
click at [19, 80] on use at bounding box center [17, 86] width 14 height 14
